Goal: Transaction & Acquisition: Purchase product/service

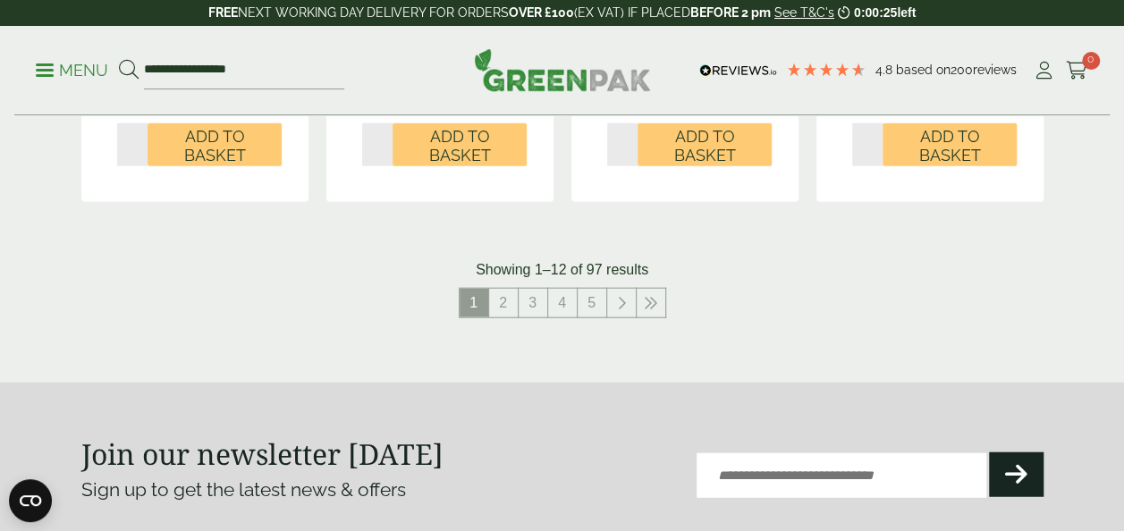
scroll to position [1979, 0]
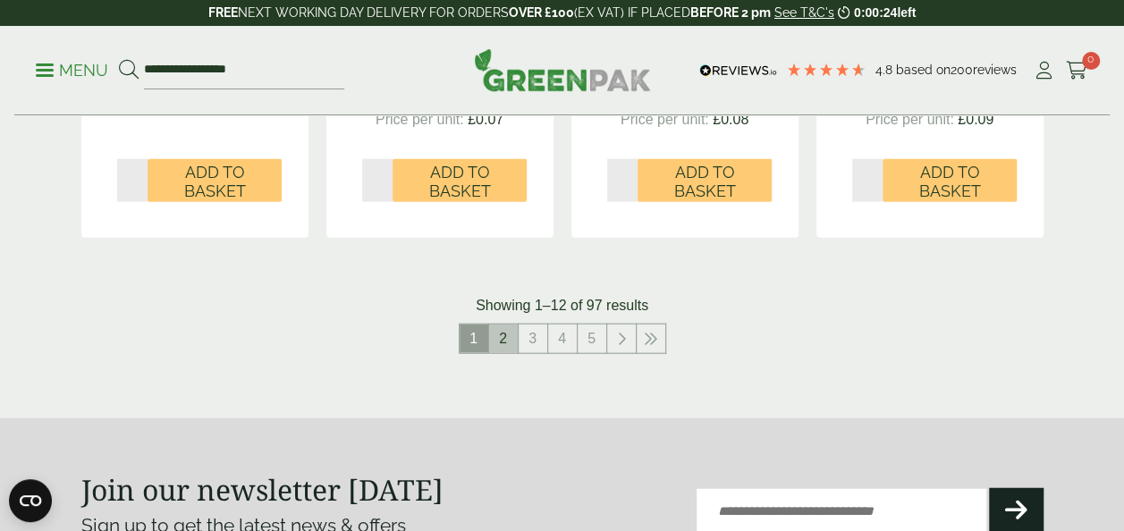
click at [502, 340] on link "2" at bounding box center [503, 339] width 29 height 29
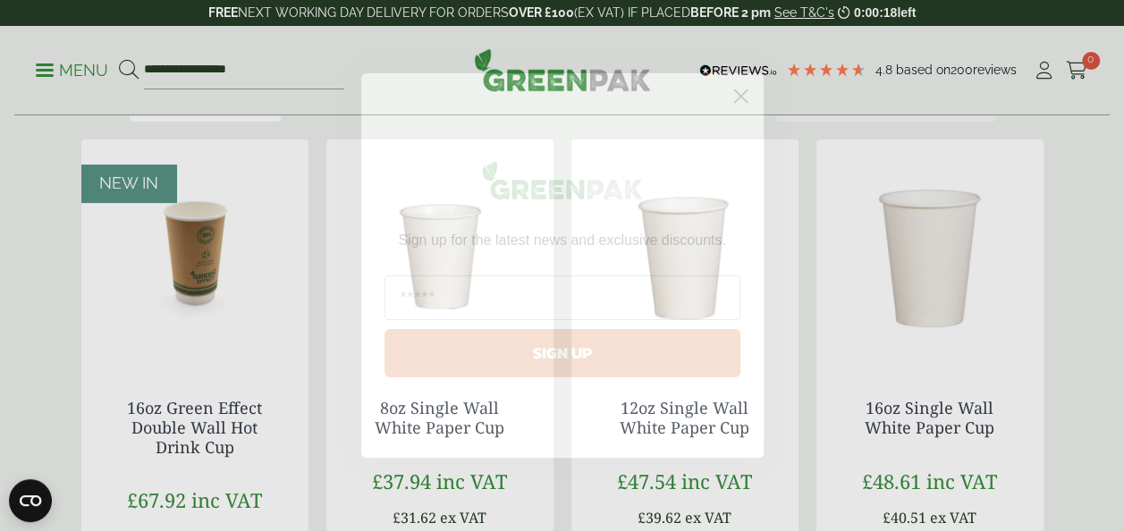
scroll to position [280, 0]
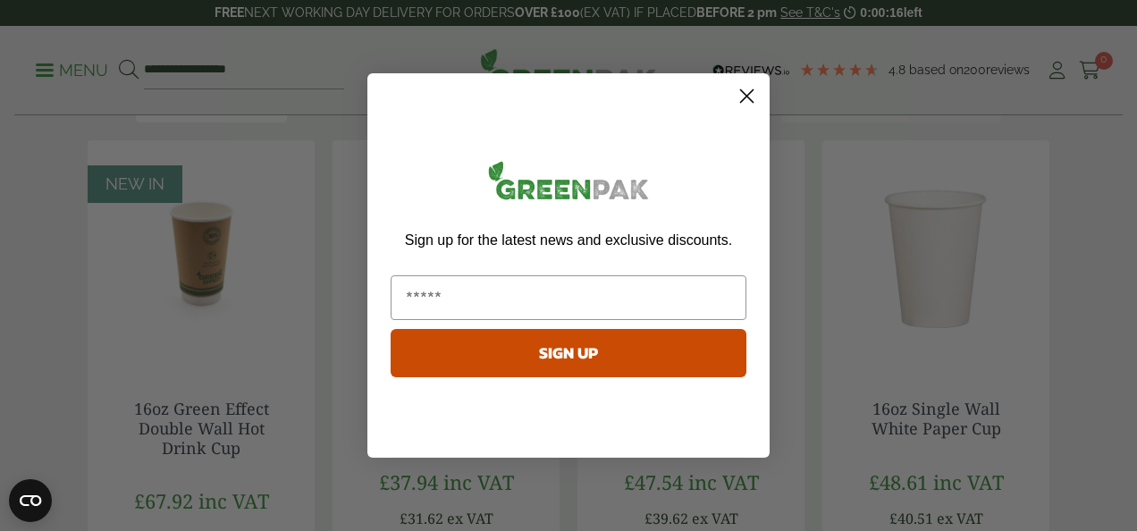
click at [742, 97] on circle "Close dialog" at bounding box center [747, 96] width 30 height 30
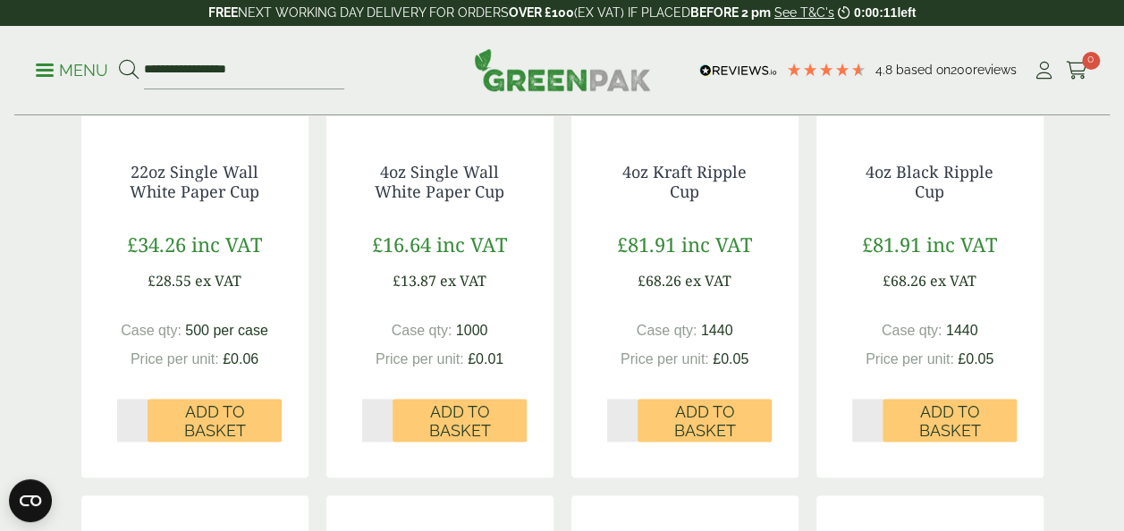
scroll to position [1122, 0]
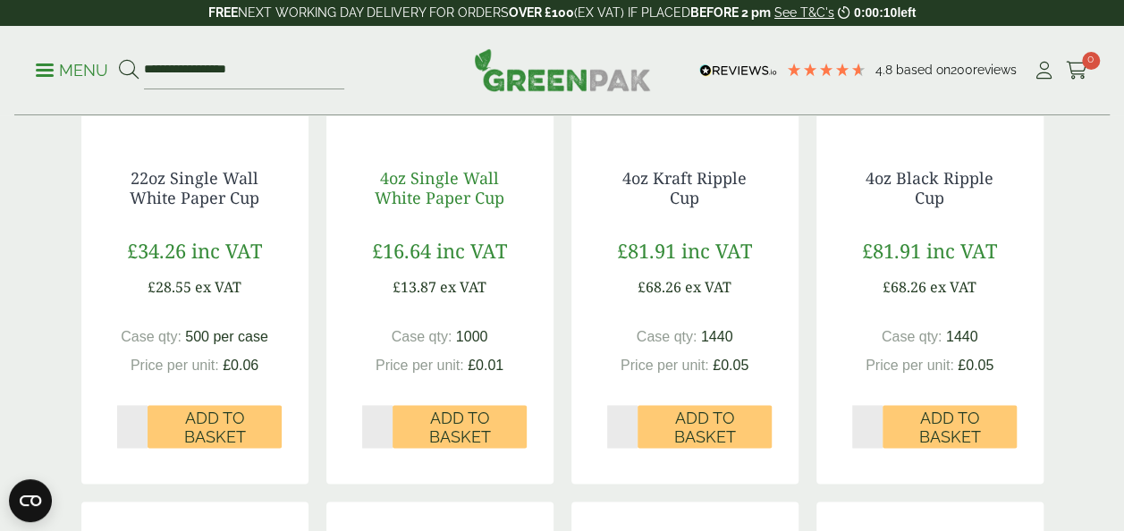
click at [468, 199] on link "4oz Single Wall White Paper Cup" at bounding box center [440, 187] width 130 height 41
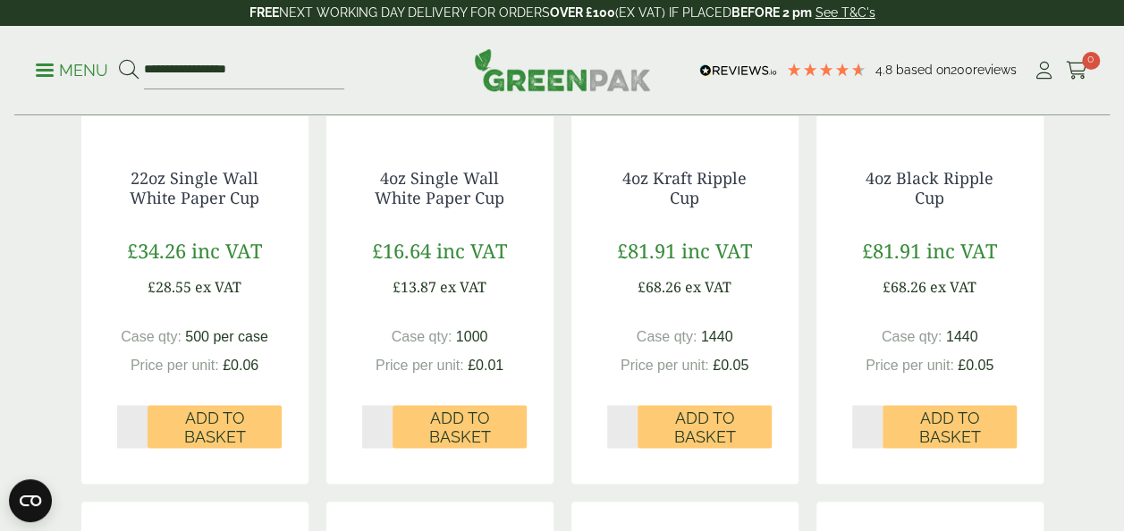
scroll to position [1979, 0]
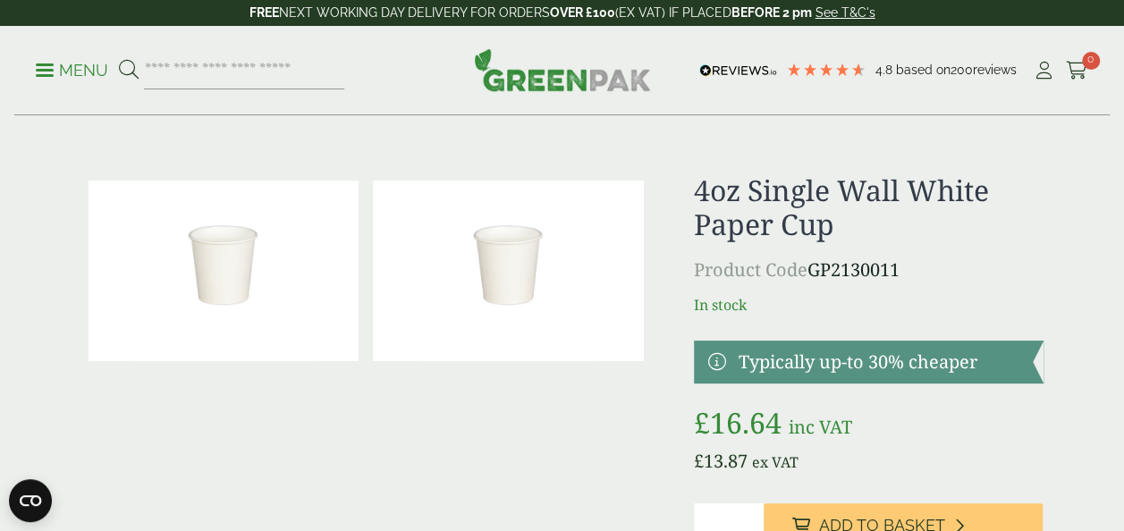
click at [429, 250] on img at bounding box center [508, 271] width 271 height 181
